Goal: Entertainment & Leisure: Consume media (video, audio)

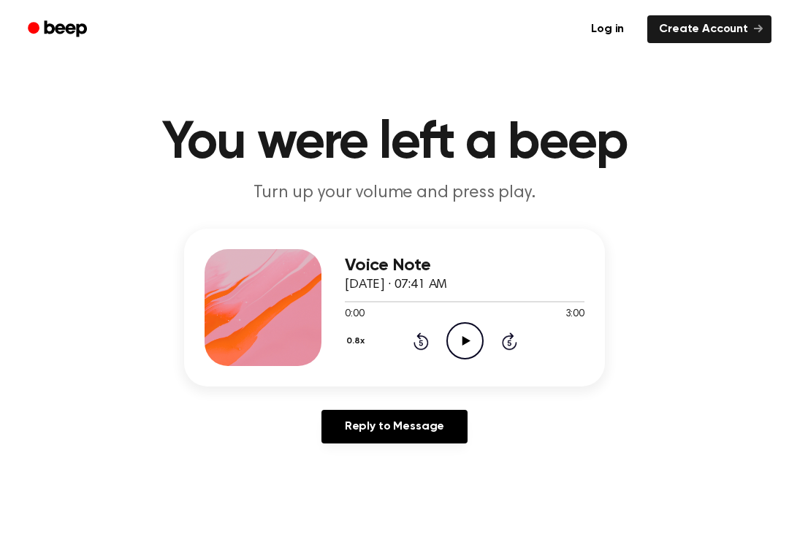
click at [471, 358] on circle at bounding box center [465, 341] width 36 height 36
click at [384, 303] on div at bounding box center [465, 301] width 240 height 12
click at [427, 332] on icon "Rewind 5 seconds" at bounding box center [421, 341] width 16 height 19
click at [422, 337] on icon at bounding box center [421, 342] width 15 height 18
click at [405, 325] on div "0.8x Rewind 5 seconds Pause Audio Skip 5 seconds" at bounding box center [465, 340] width 240 height 37
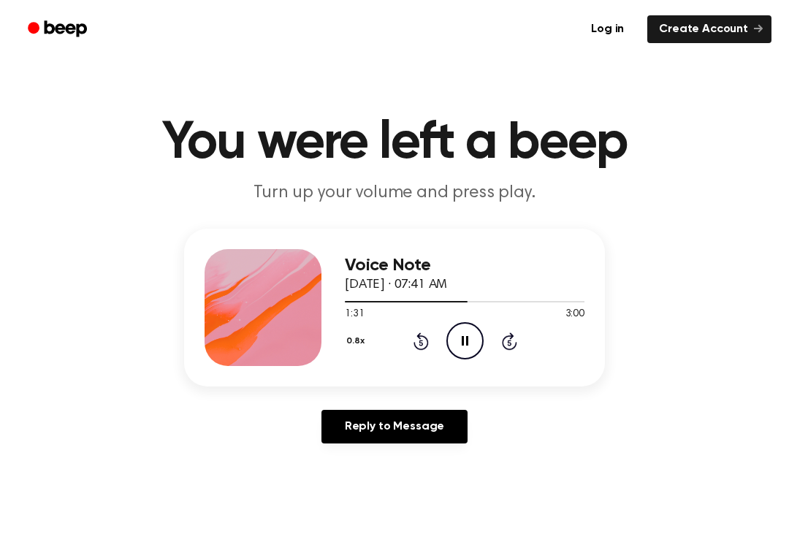
click at [426, 335] on icon "Rewind 5 seconds" at bounding box center [421, 341] width 16 height 19
click at [403, 346] on div "0.8x Rewind 5 seconds Pause Audio Skip 5 seconds" at bounding box center [465, 340] width 240 height 37
click at [413, 340] on icon "Rewind 5 seconds" at bounding box center [421, 341] width 16 height 19
click at [401, 323] on div "0.8x Rewind 5 seconds Pause Audio Skip 5 seconds" at bounding box center [465, 340] width 240 height 37
click at [413, 334] on icon "Rewind 5 seconds" at bounding box center [421, 341] width 16 height 19
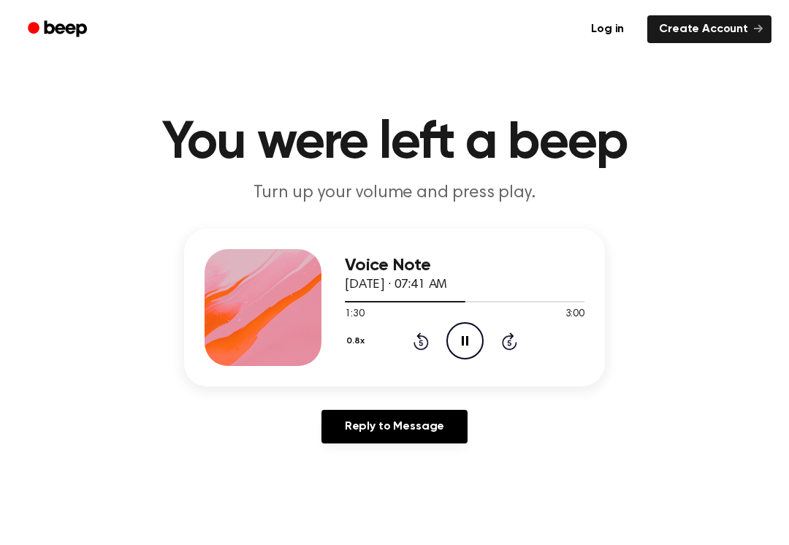
click at [416, 349] on icon "Rewind 5 seconds" at bounding box center [421, 341] width 16 height 19
click at [422, 357] on div "0.8x Rewind 5 seconds Pause Audio Skip 5 seconds" at bounding box center [465, 340] width 240 height 37
click at [428, 340] on icon at bounding box center [421, 342] width 15 height 18
click at [417, 332] on icon "Rewind 5 seconds" at bounding box center [421, 341] width 16 height 19
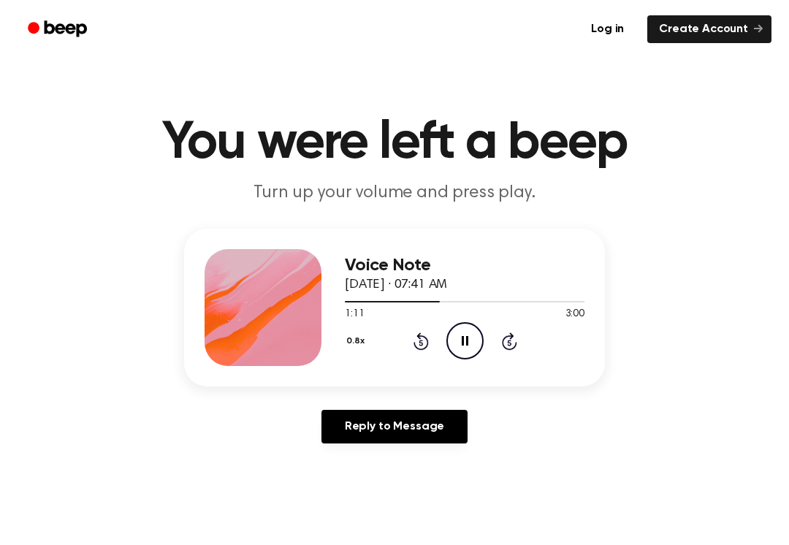
click at [417, 332] on icon "Rewind 5 seconds" at bounding box center [421, 341] width 16 height 19
click at [459, 332] on icon "Play Audio" at bounding box center [465, 340] width 37 height 37
click at [420, 340] on icon "Rewind 5 seconds" at bounding box center [421, 341] width 16 height 19
click at [417, 341] on icon "Rewind 5 seconds" at bounding box center [421, 341] width 16 height 19
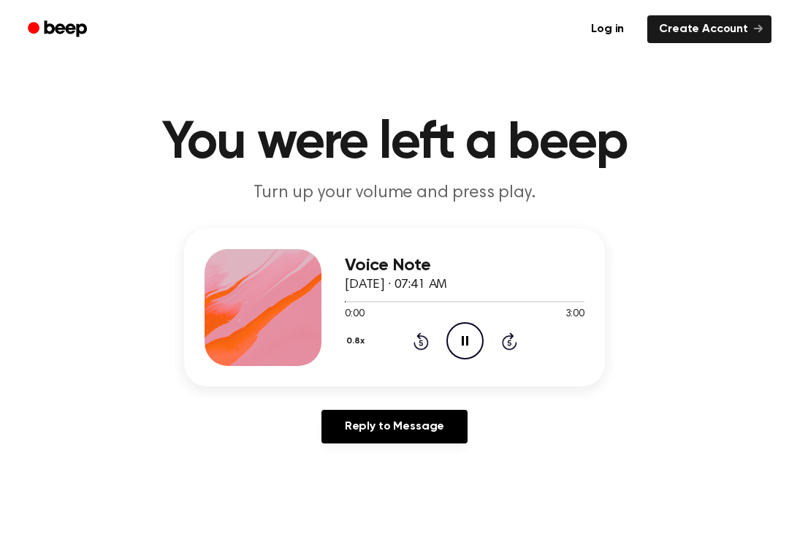
click at [498, 341] on div "0.8x Rewind 5 seconds Pause Audio Skip 5 seconds" at bounding box center [465, 340] width 240 height 37
click at [493, 341] on div "0.8x Rewind 5 seconds Pause Audio Skip 5 seconds" at bounding box center [465, 340] width 240 height 37
click at [787, 292] on main "You were left a beep Turn up your volume and press play. Voice Note October 6, …" at bounding box center [394, 450] width 789 height 901
click at [453, 306] on span at bounding box center [456, 302] width 12 height 12
click at [466, 348] on icon "Pause Audio" at bounding box center [465, 340] width 37 height 37
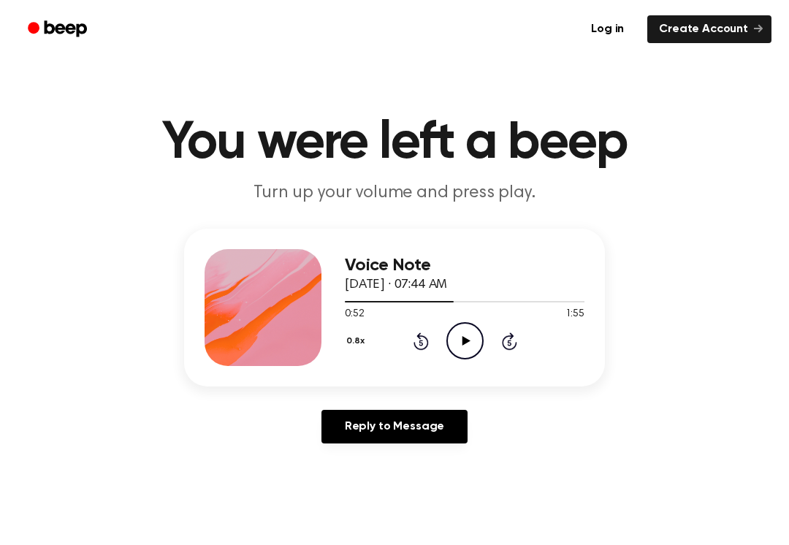
click at [453, 328] on circle at bounding box center [465, 341] width 36 height 36
click at [447, 343] on circle at bounding box center [465, 341] width 36 height 36
click at [433, 305] on div at bounding box center [465, 301] width 240 height 12
click at [485, 334] on div "0.8x Rewind 5 seconds Play Audio Skip 5 seconds" at bounding box center [465, 340] width 240 height 37
click at [477, 336] on icon "Play Audio" at bounding box center [465, 340] width 37 height 37
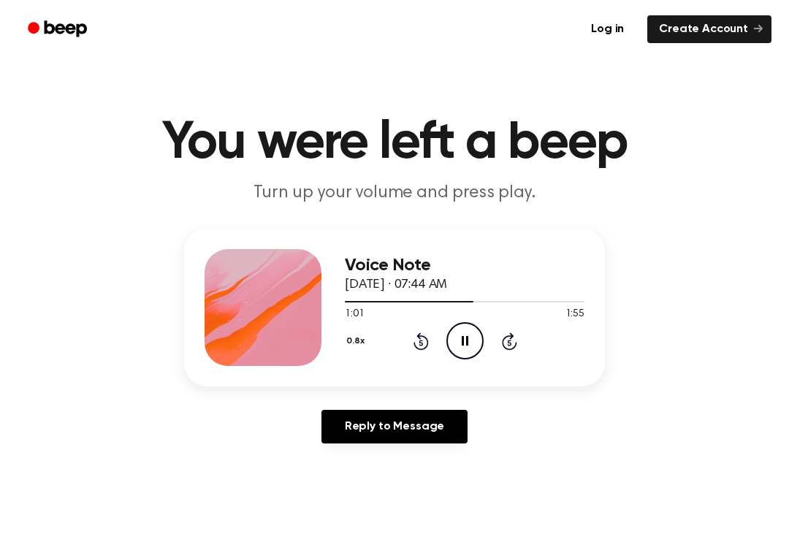
click at [471, 347] on icon "Pause Audio" at bounding box center [465, 340] width 37 height 37
click at [449, 333] on circle at bounding box center [465, 341] width 36 height 36
click at [421, 349] on icon at bounding box center [421, 342] width 15 height 18
click at [423, 351] on div "0.8x Rewind 5 seconds Pause Audio Skip 5 seconds" at bounding box center [465, 340] width 240 height 37
click at [439, 336] on div "0.8x Rewind 5 seconds Pause Audio Skip 5 seconds" at bounding box center [465, 340] width 240 height 37
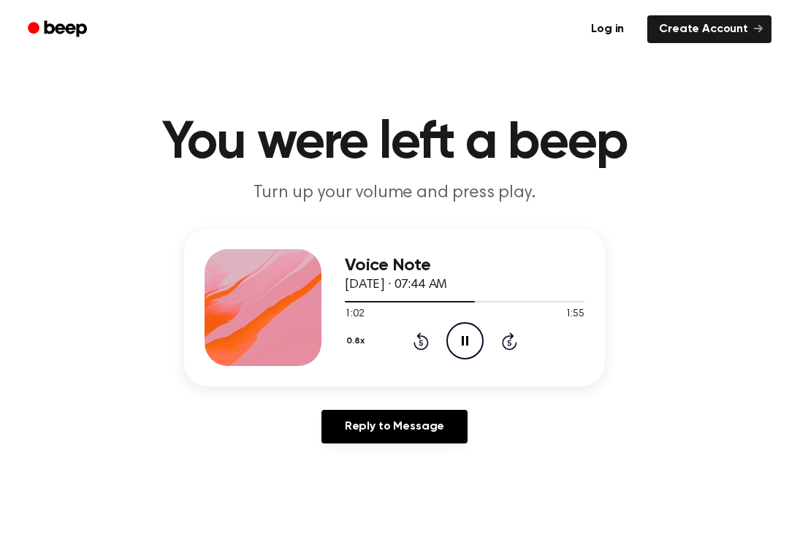
click at [417, 348] on icon at bounding box center [421, 342] width 15 height 18
click at [422, 353] on div "0.8x Rewind 5 seconds Pause Audio Skip 5 seconds" at bounding box center [465, 340] width 240 height 37
click at [481, 316] on div "1:10 1:55" at bounding box center [465, 314] width 240 height 15
click at [473, 332] on icon "Pause Audio" at bounding box center [465, 340] width 37 height 37
click at [414, 348] on icon "Rewind 5 seconds" at bounding box center [421, 341] width 16 height 19
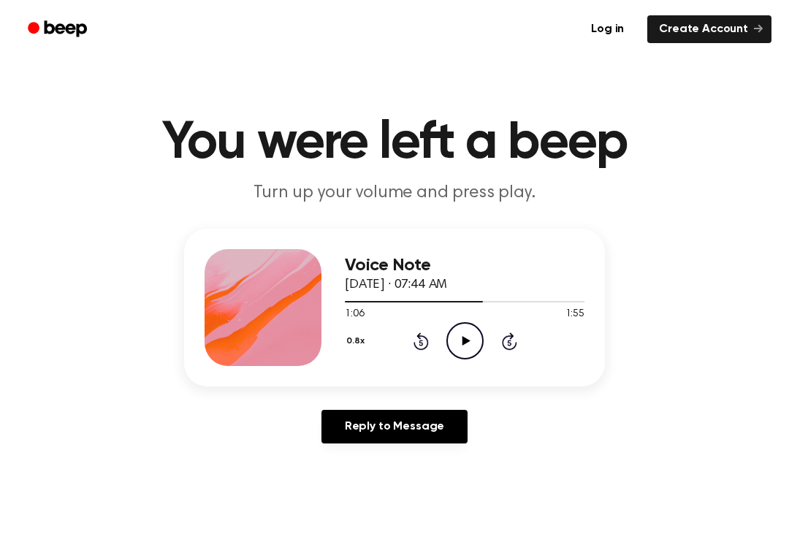
click at [408, 335] on div "0.8x Rewind 5 seconds Play Audio Skip 5 seconds" at bounding box center [465, 340] width 240 height 37
click at [407, 352] on div "0.8x Rewind 5 seconds Play Audio Skip 5 seconds" at bounding box center [465, 340] width 240 height 37
click at [411, 328] on div "0.8x Rewind 5 seconds Play Audio Skip 5 seconds" at bounding box center [465, 340] width 240 height 37
click at [406, 335] on div "0.8x Rewind 5 seconds Play Audio Skip 5 seconds" at bounding box center [465, 340] width 240 height 37
click at [404, 348] on div "0.8x Rewind 5 seconds Play Audio Skip 5 seconds" at bounding box center [465, 340] width 240 height 37
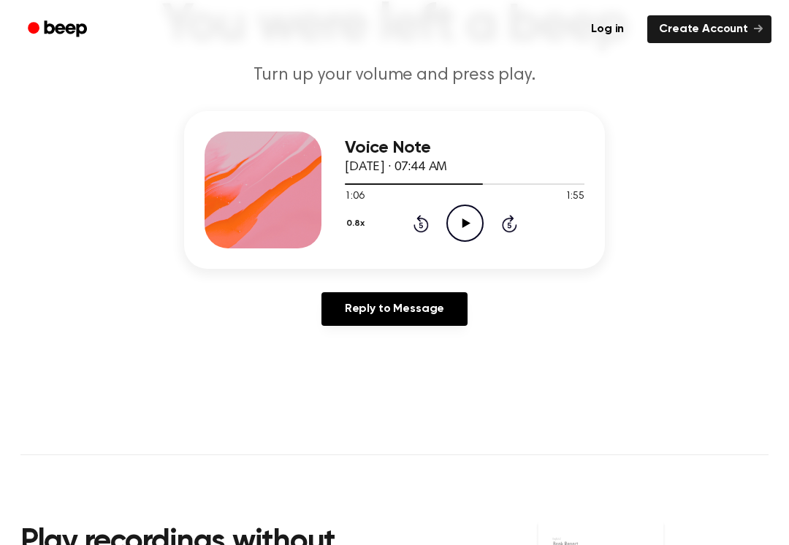
scroll to position [117, 0]
click at [411, 209] on div "0.8x Rewind 5 seconds Play Audio Skip 5 seconds" at bounding box center [465, 223] width 240 height 37
click at [420, 219] on icon at bounding box center [421, 225] width 15 height 18
click at [468, 230] on icon "Play Audio" at bounding box center [465, 223] width 37 height 37
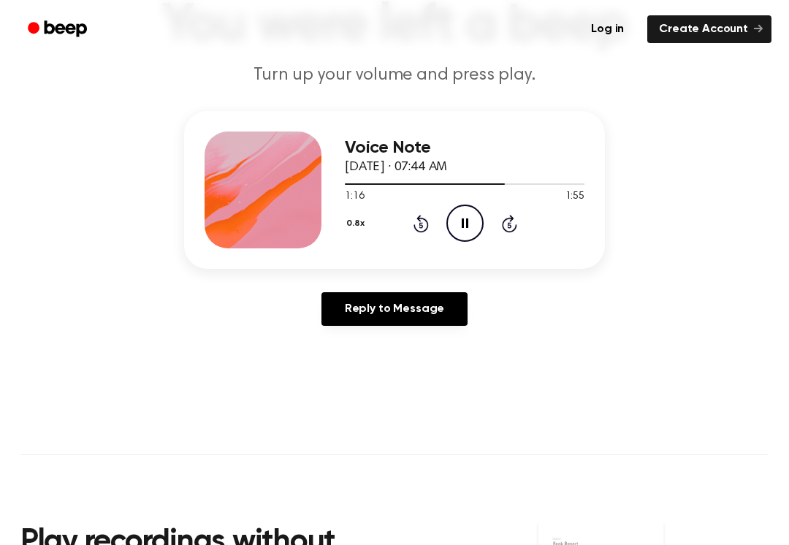
click at [458, 235] on icon "Pause Audio" at bounding box center [465, 223] width 37 height 37
